Goal: Task Accomplishment & Management: Manage account settings

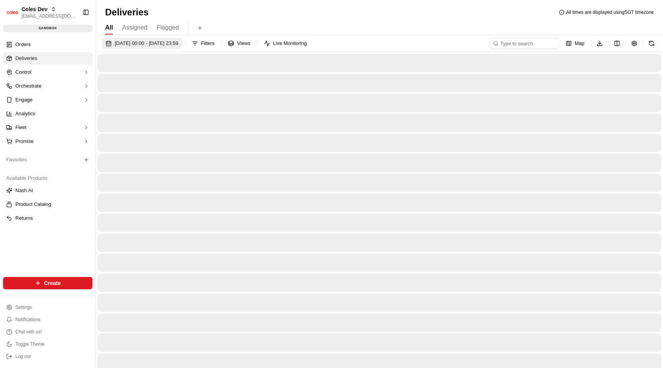
click at [136, 43] on span "21/09/2025 00:00 - 21/09/2025 23:59" at bounding box center [147, 43] width 64 height 7
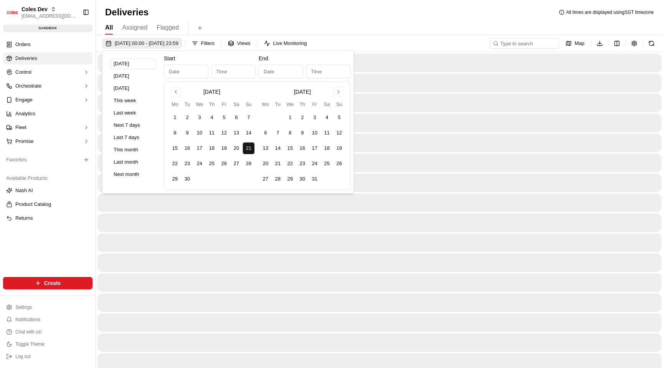
type input "Sep 21, 2025"
type input "12:00 AM"
type input "Sep 21, 2025"
type input "11:59 PM"
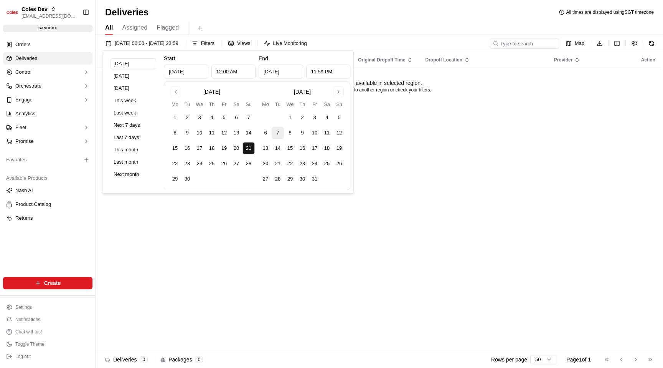
click at [278, 131] on button "7" at bounding box center [278, 133] width 12 height 12
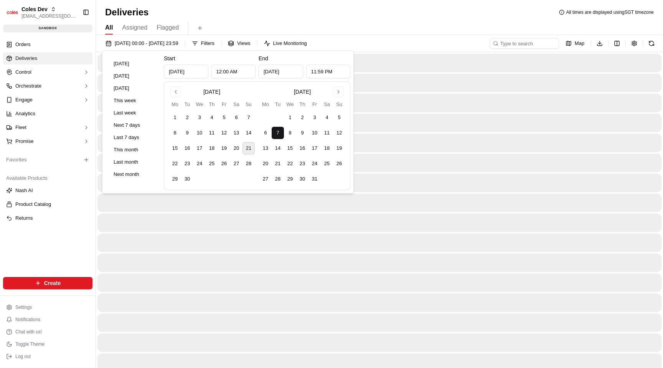
type input "Oct 7, 2025"
click at [278, 131] on button "7" at bounding box center [278, 133] width 12 height 12
click at [383, 266] on div at bounding box center [380, 262] width 564 height 18
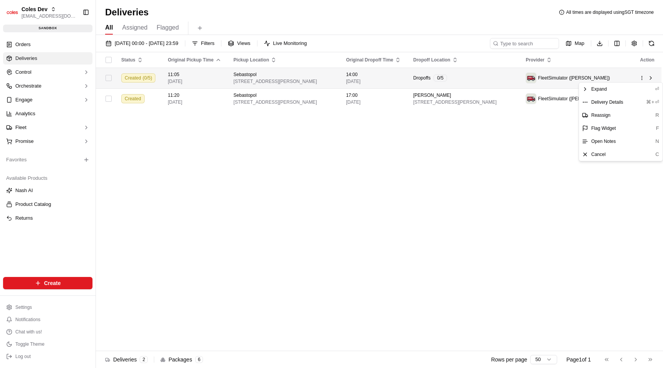
click at [641, 76] on html "Coles Dev maksim@usenash.com Toggle Sidebar sandbox Orders Deliveries Control O…" at bounding box center [331, 184] width 663 height 368
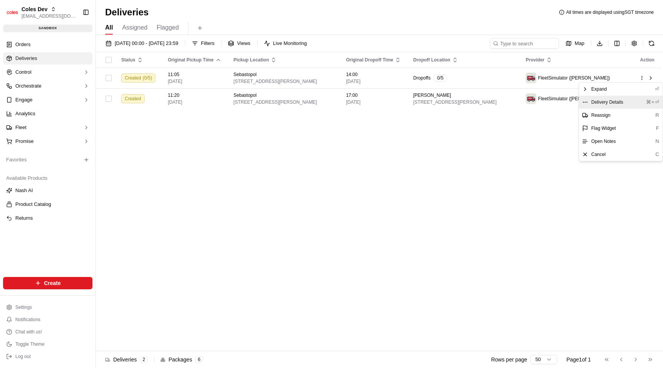
click at [619, 101] on span "Delivery Details" at bounding box center [608, 102] width 32 height 6
click at [541, 132] on html "Coles Dev maksim@usenash.com Toggle Sidebar sandbox Orders Deliveries Control O…" at bounding box center [331, 184] width 663 height 368
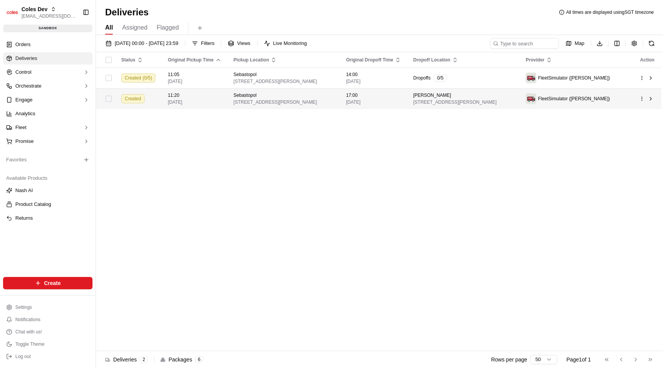
click at [643, 98] on html "Coles Dev maksim@usenash.com Toggle Sidebar sandbox Orders Deliveries Control O…" at bounding box center [331, 184] width 663 height 368
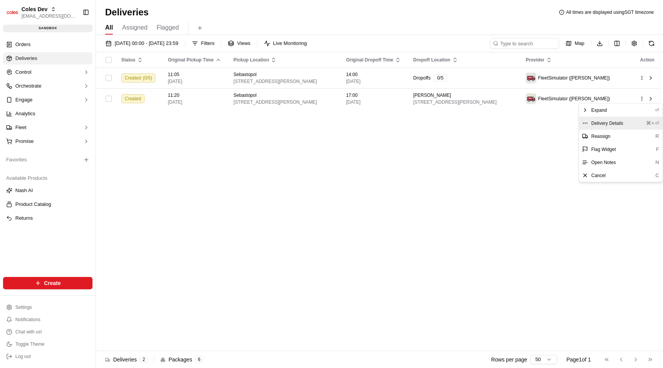
click at [616, 124] on span "Delivery Details" at bounding box center [608, 123] width 32 height 6
click at [437, 129] on html "Coles Dev maksim@usenash.com Toggle Sidebar sandbox Orders Deliveries Control O…" at bounding box center [331, 184] width 663 height 368
click at [76, 46] on link "Orders" at bounding box center [47, 44] width 89 height 12
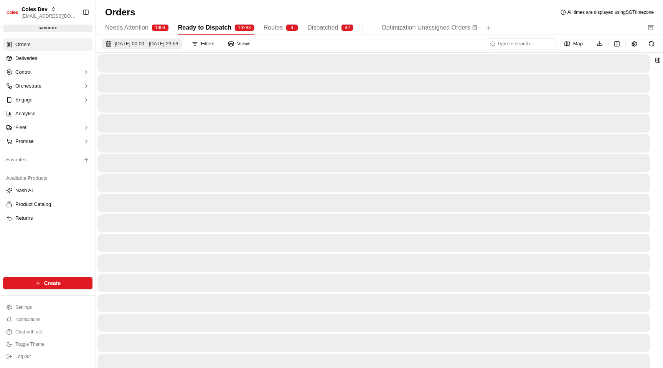
click at [179, 44] on span "01/09/2025 00:00 - 30/09/2025 23:59" at bounding box center [147, 43] width 64 height 7
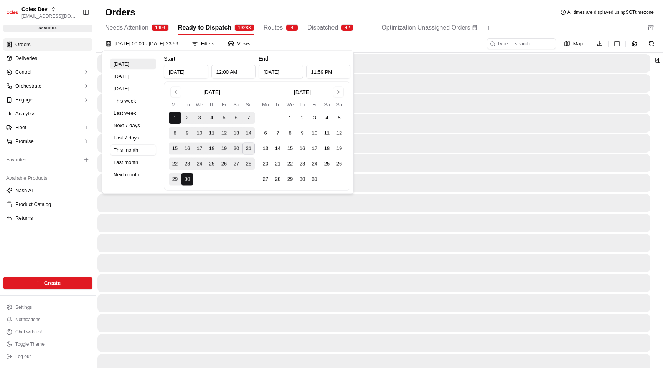
click at [126, 64] on button "Today" at bounding box center [133, 64] width 46 height 11
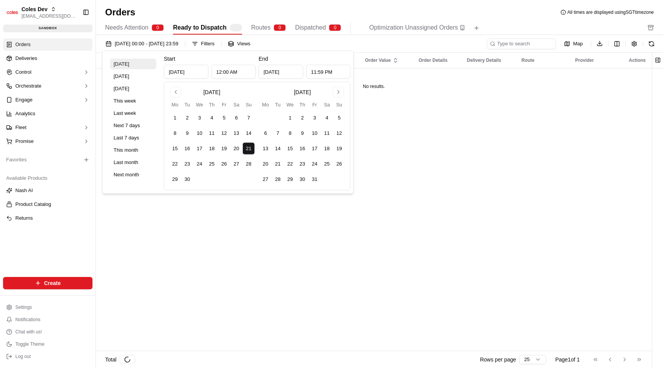
type input "Sep 21, 2025"
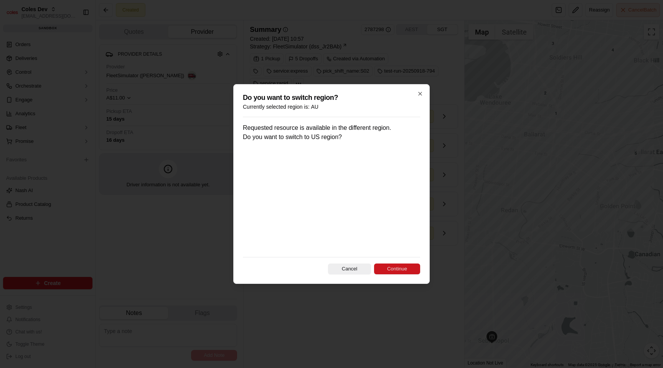
click at [399, 269] on button "Continue" at bounding box center [397, 268] width 46 height 11
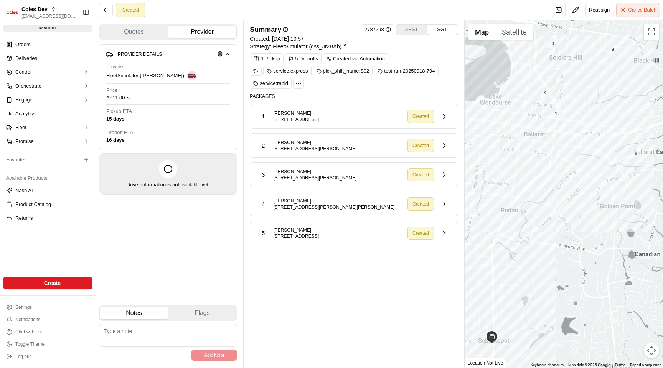
click at [301, 85] on icon at bounding box center [298, 83] width 7 height 7
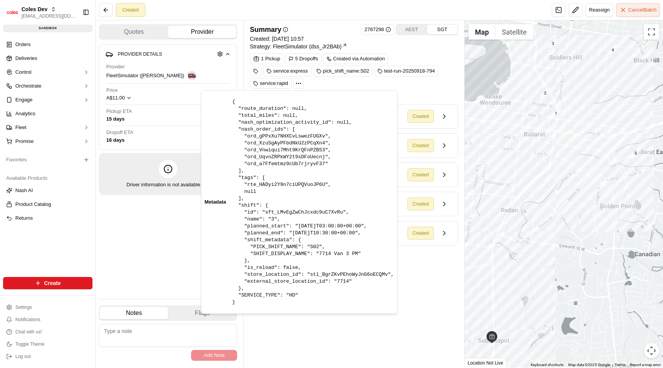
click at [300, 83] on icon at bounding box center [298, 83] width 7 height 7
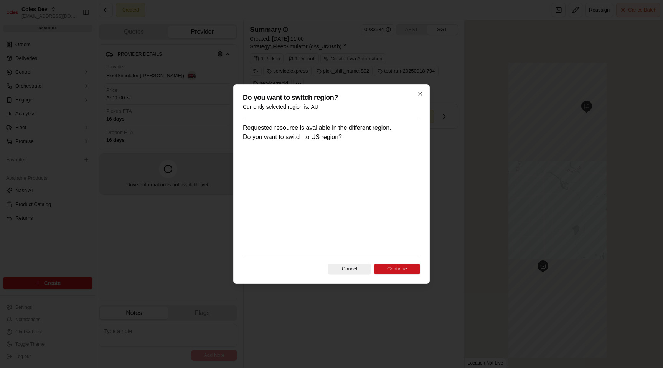
click at [397, 266] on button "Continue" at bounding box center [397, 268] width 46 height 11
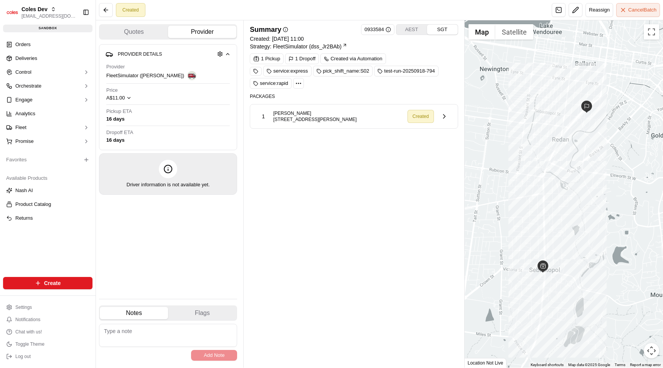
click at [302, 83] on icon at bounding box center [298, 83] width 7 height 7
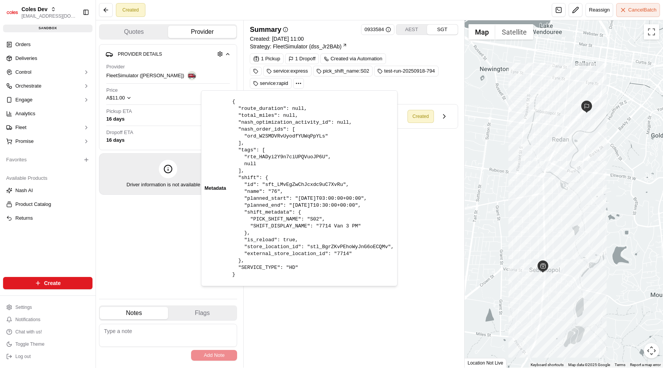
click at [302, 83] on icon at bounding box center [298, 83] width 7 height 7
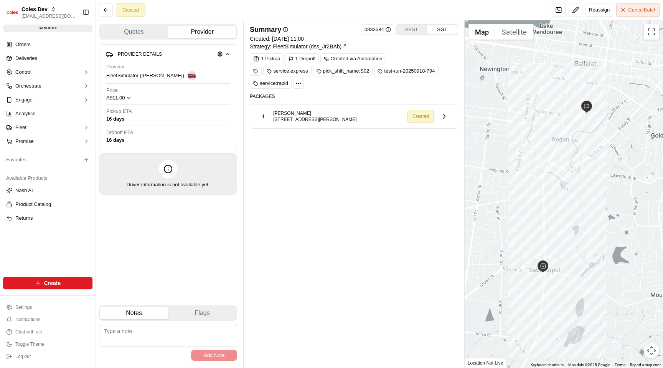
click at [366, 191] on div "Summary 0933584 AEST SGT Created: 21/09/2025 11:00 Strategy: FleetSimulator (ds…" at bounding box center [354, 193] width 208 height 339
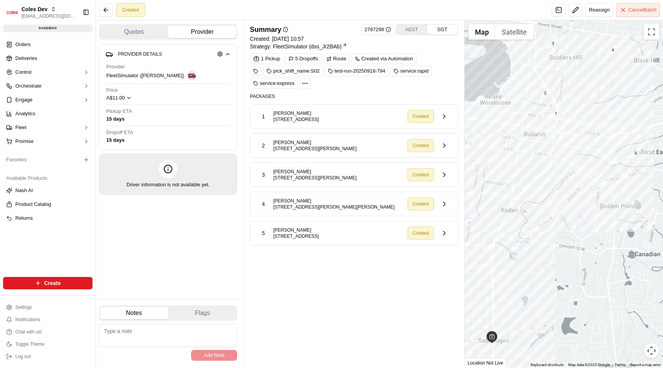
click at [318, 84] on div "pick_shift_name:S02 test-run-20250918-794 service:rapid service:express" at bounding box center [354, 77] width 208 height 23
click at [331, 59] on icon at bounding box center [330, 58] width 4 height 3
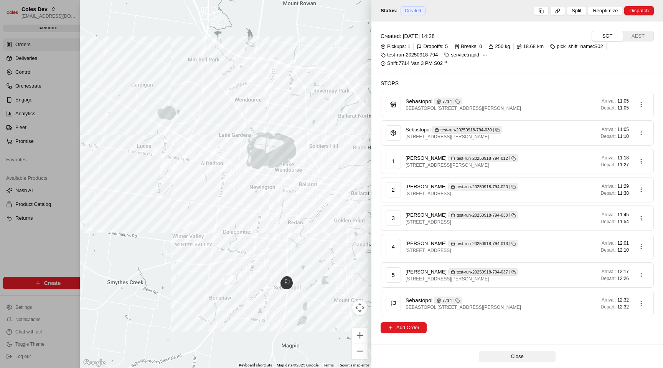
click at [513, 354] on button "Close" at bounding box center [517, 356] width 77 height 11
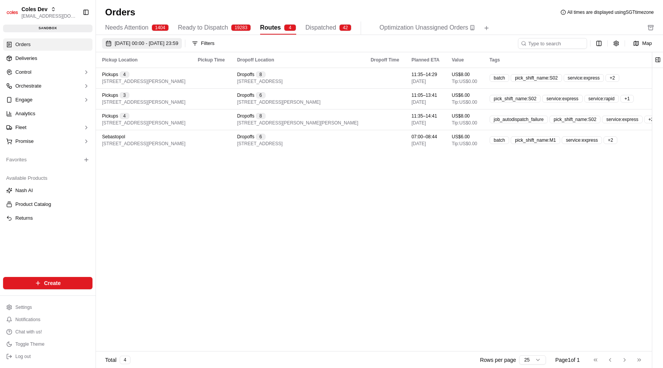
click at [164, 44] on span "01/09/2025 00:00 - 30/09/2025 23:59" at bounding box center [147, 43] width 64 height 7
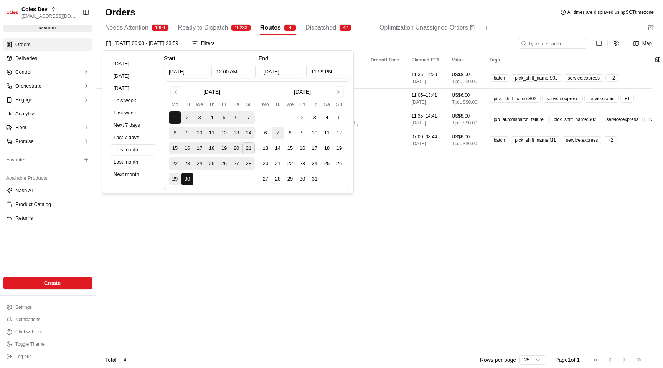
click at [278, 134] on button "7" at bounding box center [278, 133] width 12 height 12
type input "Oct 7, 2025"
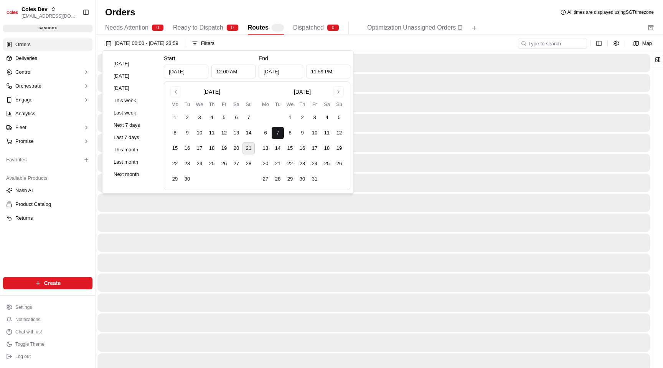
click at [263, 269] on div at bounding box center [374, 262] width 553 height 18
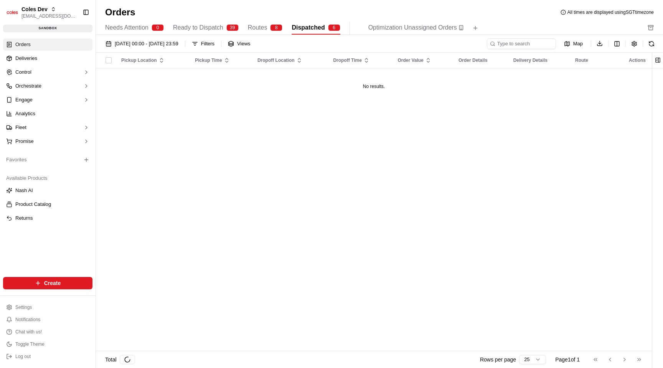
click at [306, 26] on span "Dispatched" at bounding box center [308, 27] width 33 height 9
click at [249, 31] on div "Needs Attention 0 Ready to Dispatch 39 Routes 8 Dispatched 6 Optimization Unass…" at bounding box center [374, 28] width 538 height 13
click at [250, 31] on div "Needs Attention 0 Ready to Dispatch 39 Routes 8 Dispatched 6 Optimization Unass…" at bounding box center [374, 28] width 538 height 13
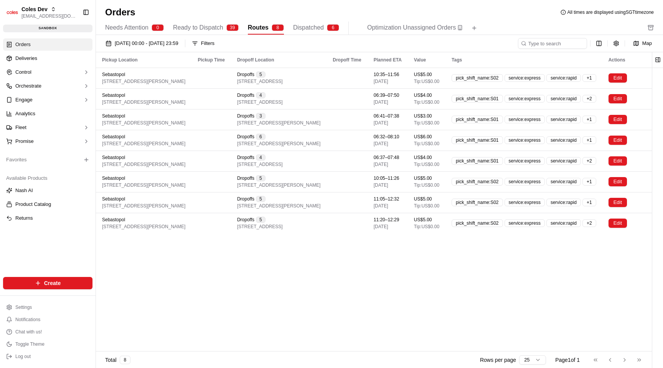
click at [256, 31] on span "Routes" at bounding box center [258, 27] width 21 height 9
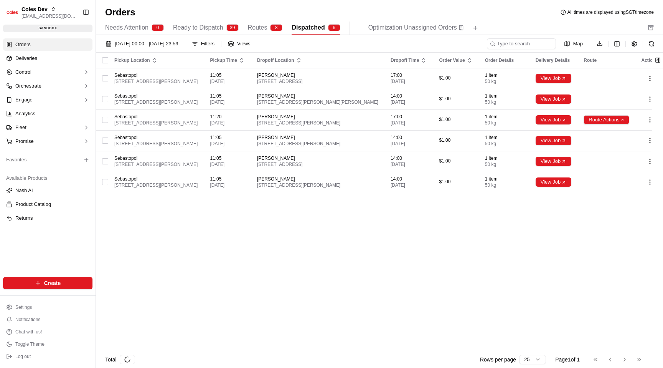
click at [316, 28] on span "Dispatched" at bounding box center [308, 27] width 33 height 9
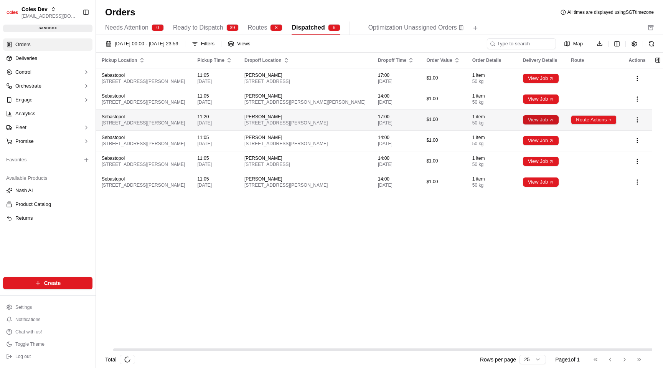
scroll to position [0, 18]
click at [599, 118] on html "Coles Dev maksim@usenash.com Toggle Sidebar sandbox Orders Deliveries Control O…" at bounding box center [331, 184] width 663 height 368
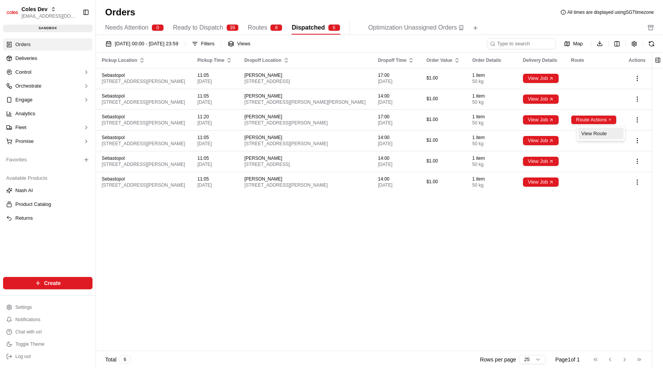
click at [591, 136] on div "View Route" at bounding box center [601, 134] width 45 height 12
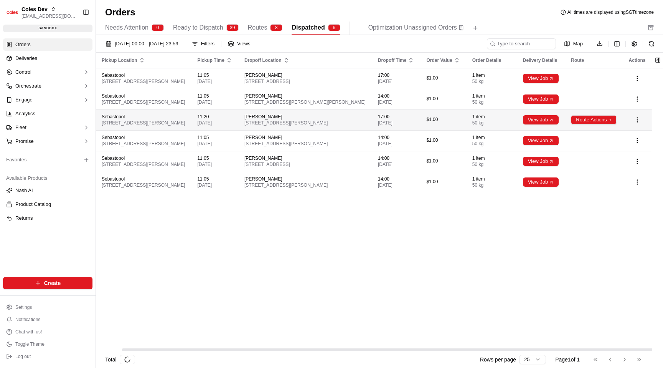
scroll to position [0, 27]
click at [639, 119] on html "Coles Dev maksim@usenash.com Toggle Sidebar sandbox Orders Deliveries Control O…" at bounding box center [331, 184] width 663 height 368
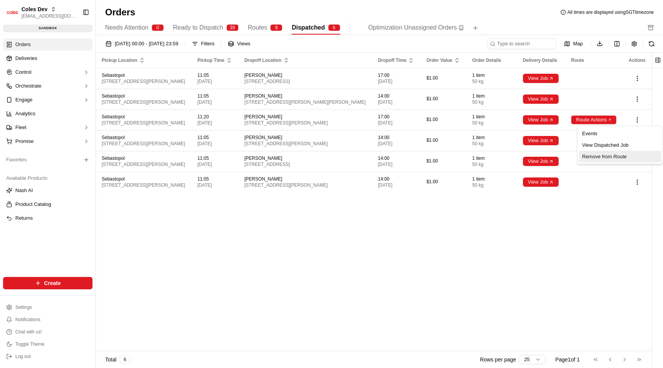
click at [610, 157] on div "Remove from Route" at bounding box center [620, 157] width 82 height 12
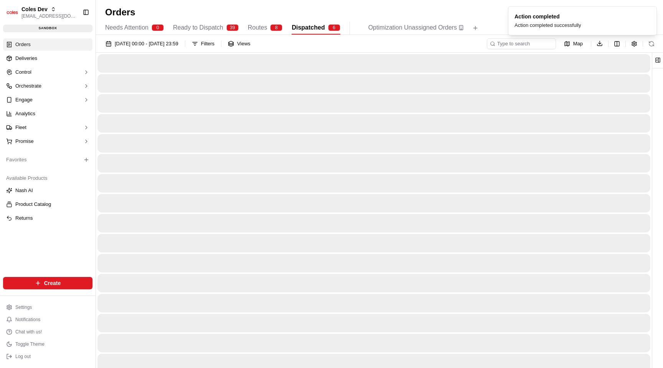
click at [587, 196] on div at bounding box center [374, 203] width 553 height 18
click at [652, 12] on icon "Notifications (F8)" at bounding box center [651, 13] width 6 height 6
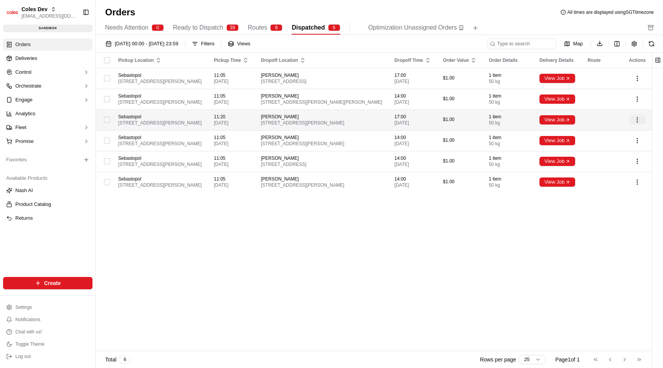
click at [639, 118] on html "Coles Dev maksim@usenash.com Toggle Sidebar sandbox Orders Deliveries Control O…" at bounding box center [331, 184] width 663 height 368
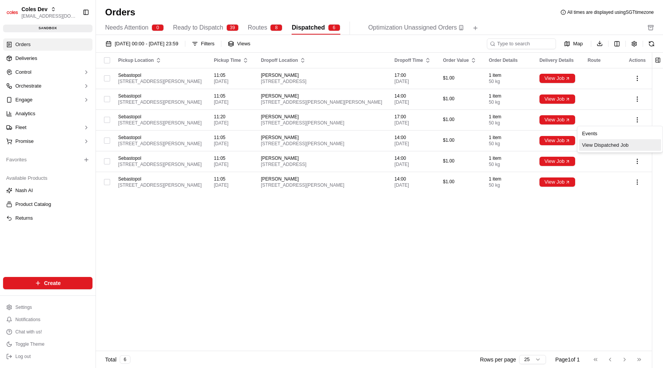
click at [620, 143] on div "View Dispatched Job" at bounding box center [620, 145] width 82 height 12
click at [500, 119] on html "Coles Dev maksim@usenash.com Toggle Sidebar sandbox Orders Deliveries Control O…" at bounding box center [331, 184] width 663 height 368
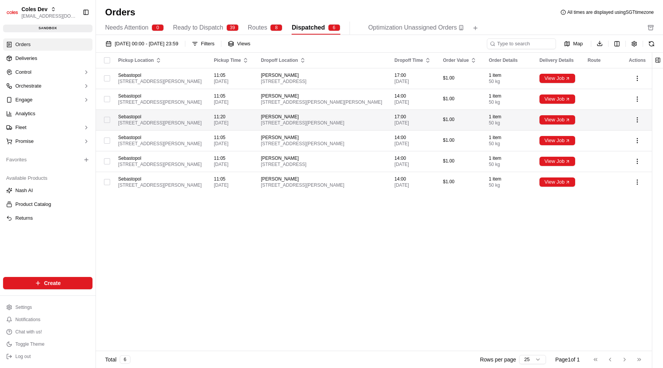
click at [525, 117] on span "1 item" at bounding box center [508, 117] width 38 height 6
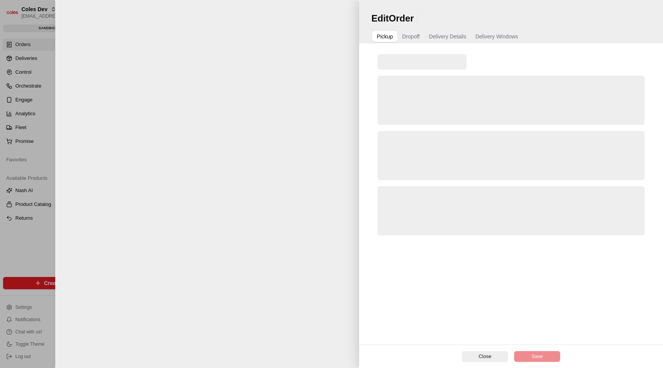
click at [493, 33] on span "Delivery Windows" at bounding box center [497, 37] width 43 height 8
click at [450, 41] on button "Delivery Details" at bounding box center [448, 36] width 46 height 11
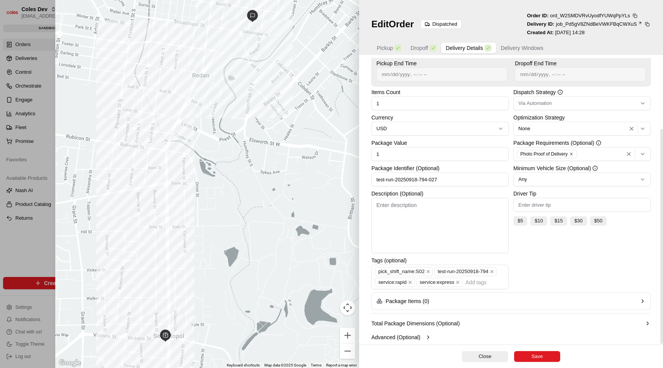
scroll to position [94, 0]
click at [464, 283] on input "text" at bounding box center [484, 280] width 41 height 9
